Goal: Navigation & Orientation: Find specific page/section

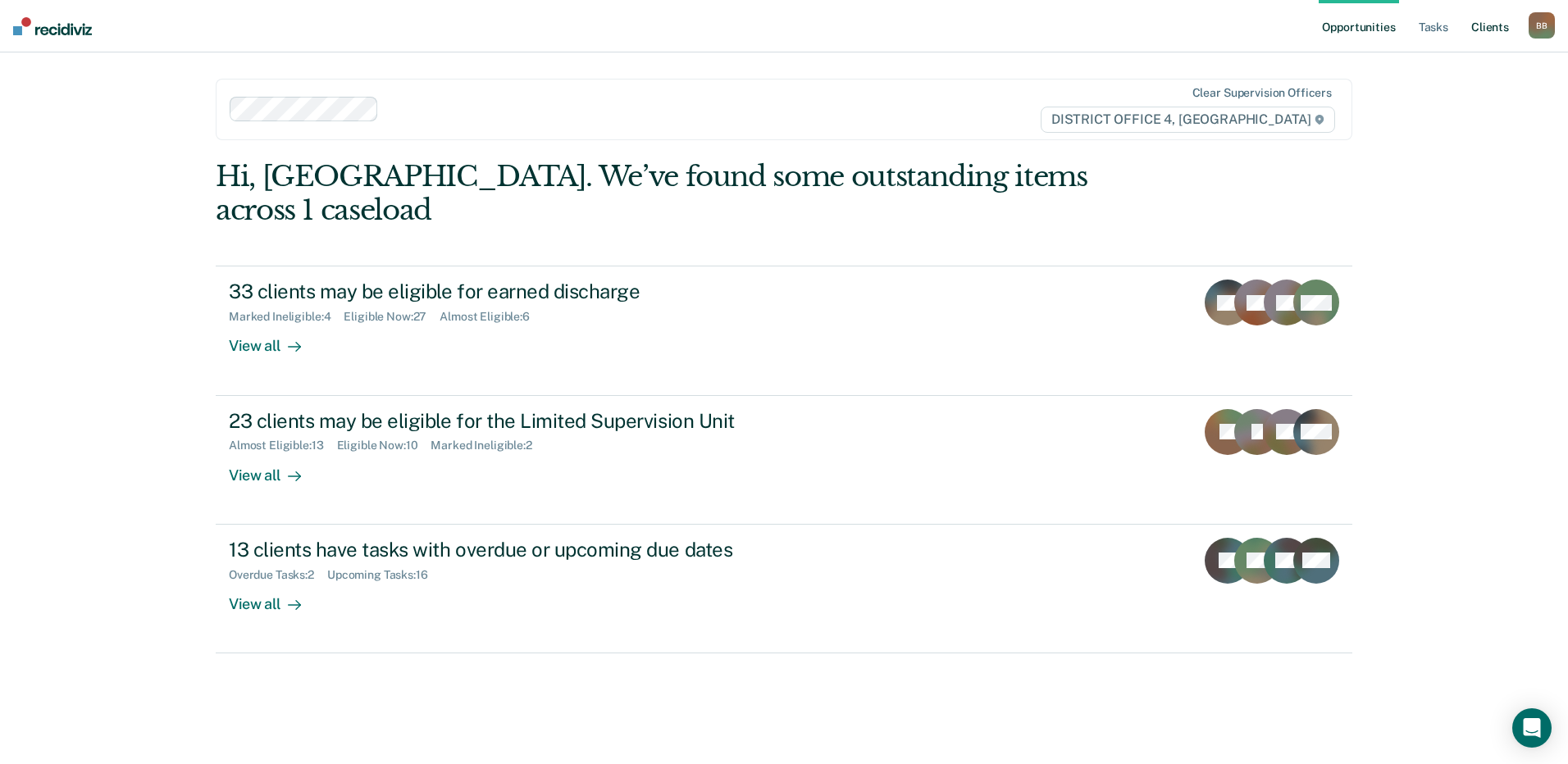
click at [1478, 23] on link "Client s" at bounding box center [1491, 26] width 44 height 52
